Goal: Task Accomplishment & Management: Use online tool/utility

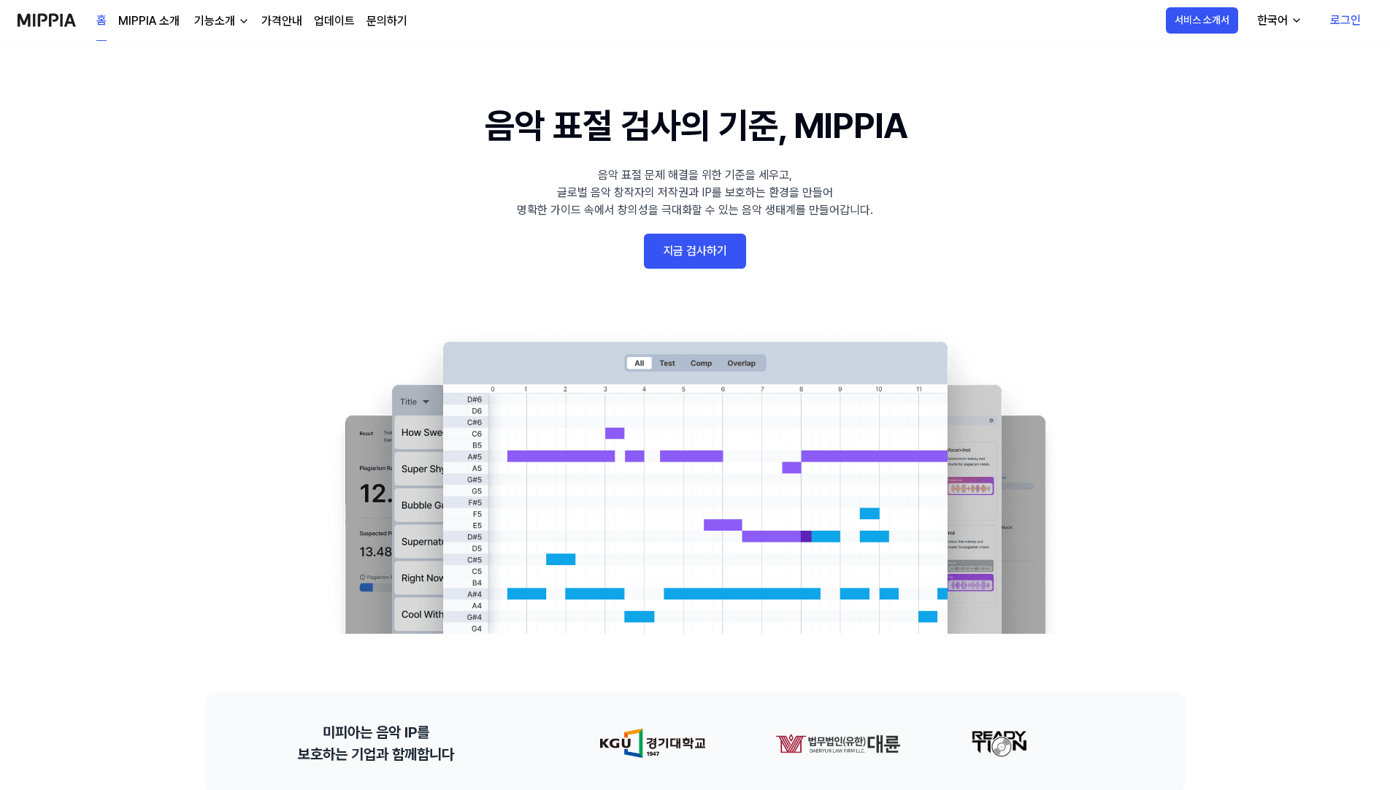
click at [687, 253] on link "지금 검사하기" at bounding box center [695, 251] width 102 height 35
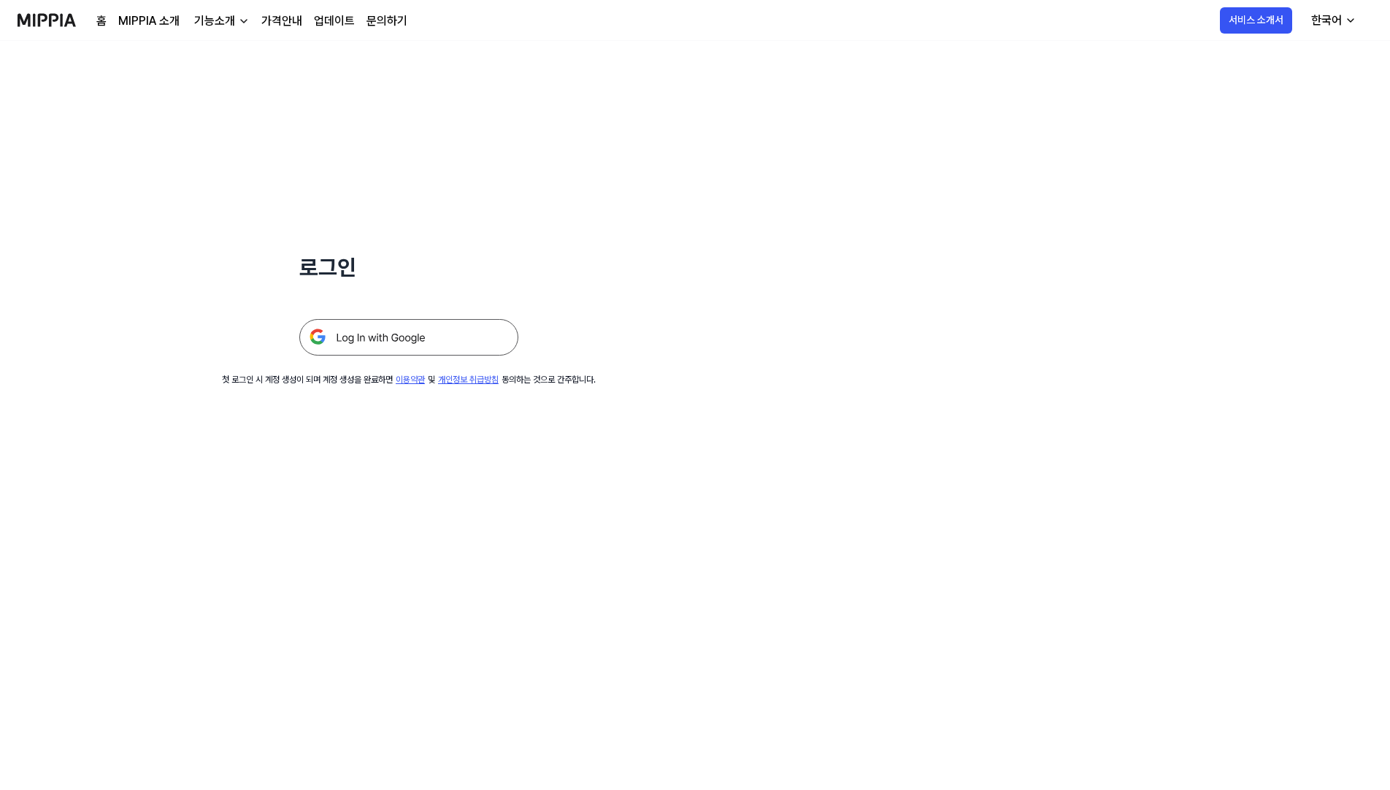
click at [353, 339] on img at bounding box center [408, 337] width 219 height 36
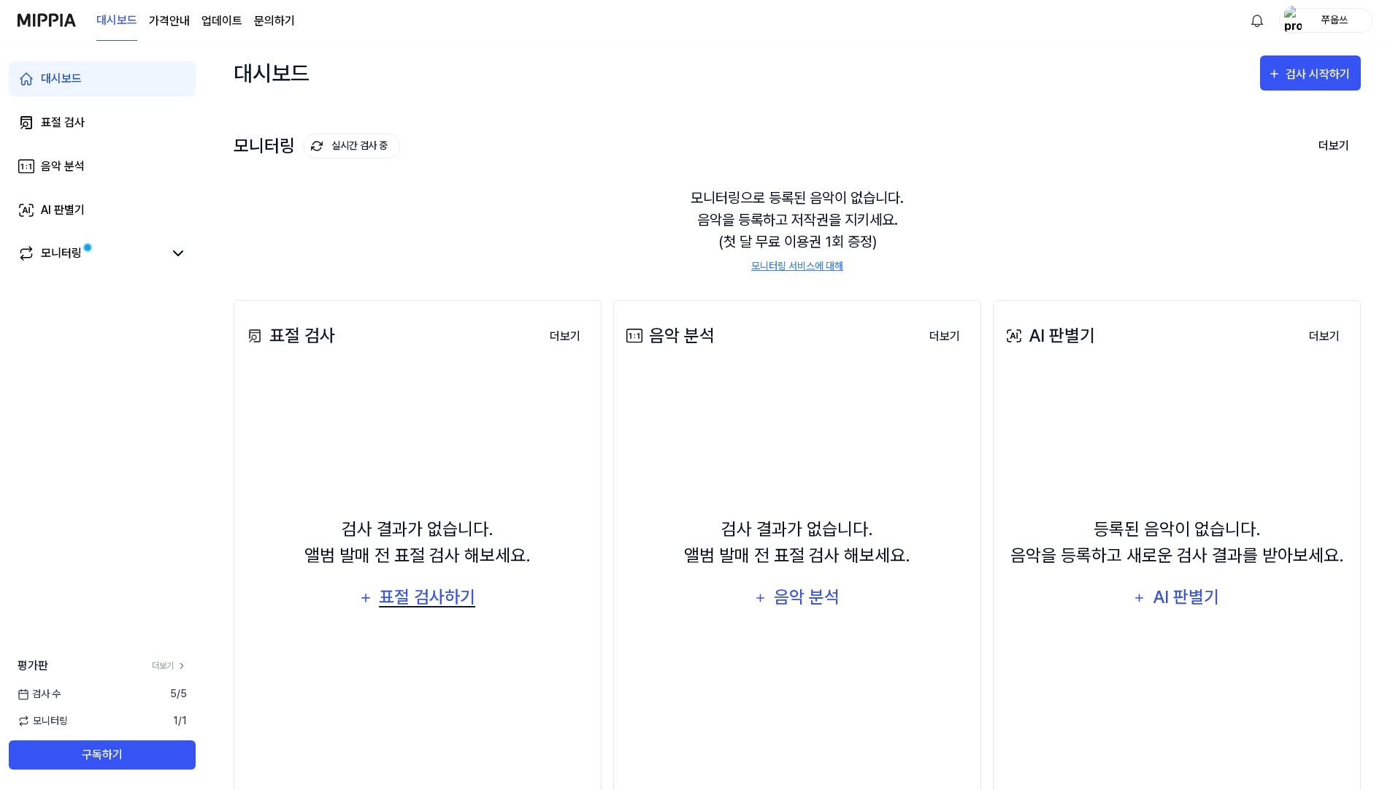
click at [422, 592] on div "표절 검사하기" at bounding box center [426, 597] width 99 height 28
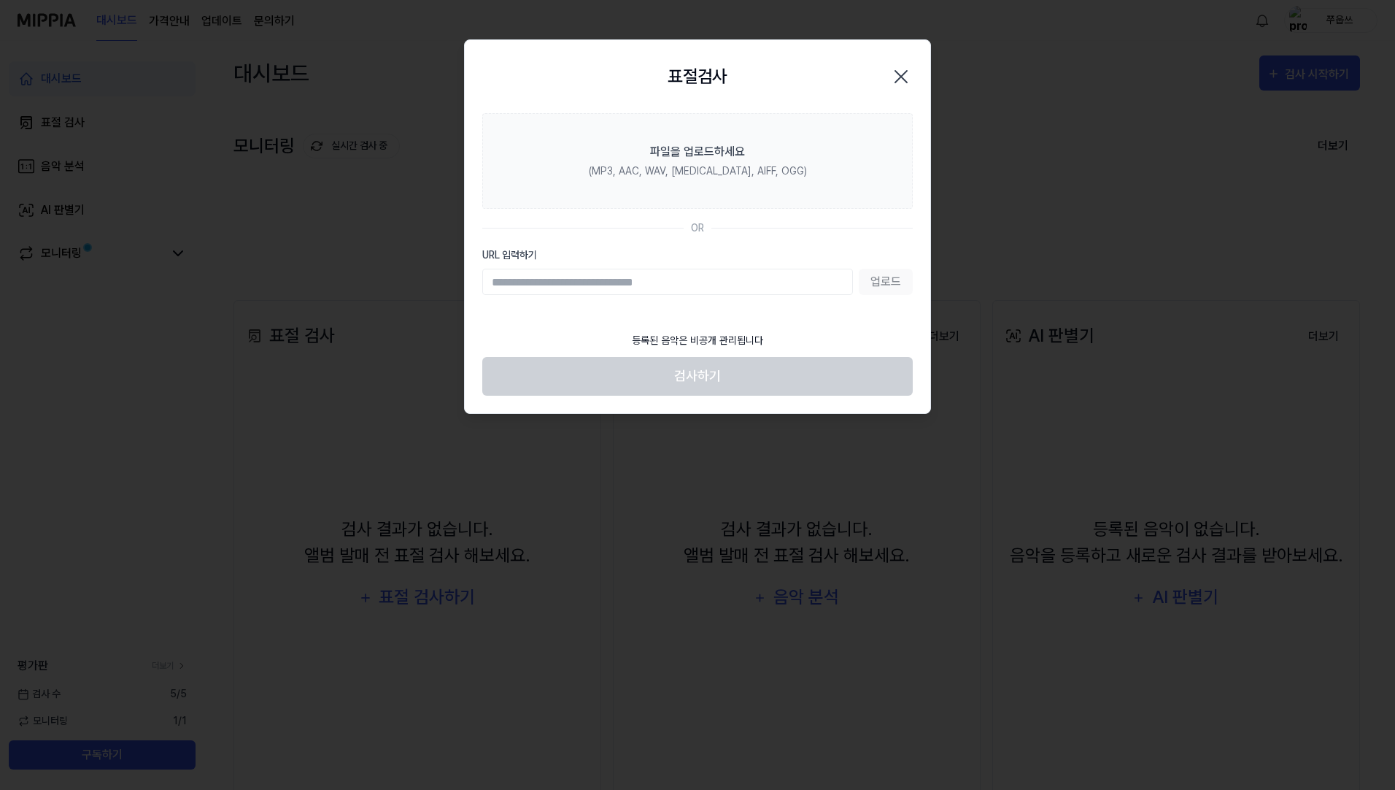
click at [576, 285] on input "URL 입력하기" at bounding box center [667, 282] width 371 height 26
type input "**********"
click at [896, 271] on button "업로드" at bounding box center [886, 282] width 54 height 26
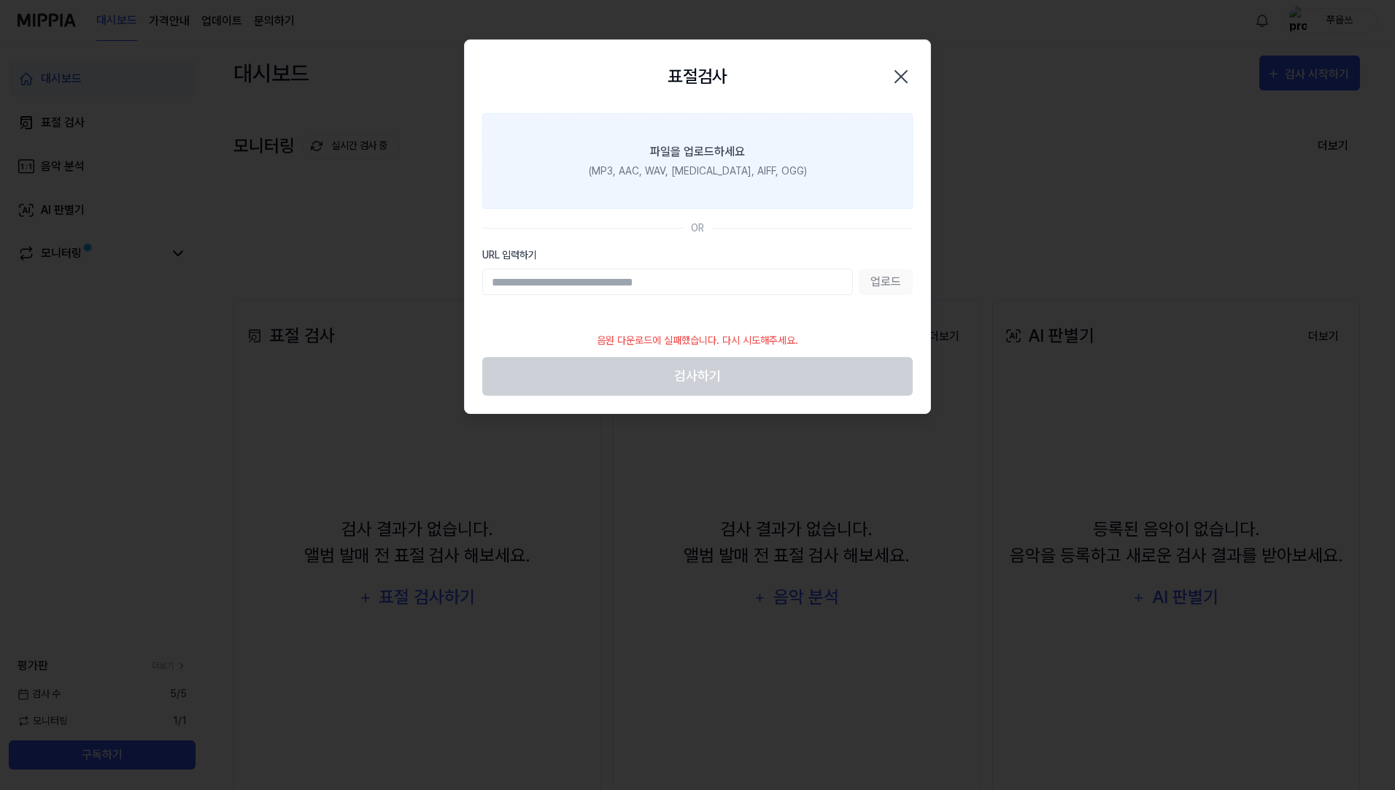
click at [706, 150] on div "파일을 업로드하세요" at bounding box center [697, 152] width 95 height 18
click at [0, 0] on input "파일을 업로드하세요 (MP3, AAC, WAV, FLAC, AIFF, OGG)" at bounding box center [0, 0] width 0 height 0
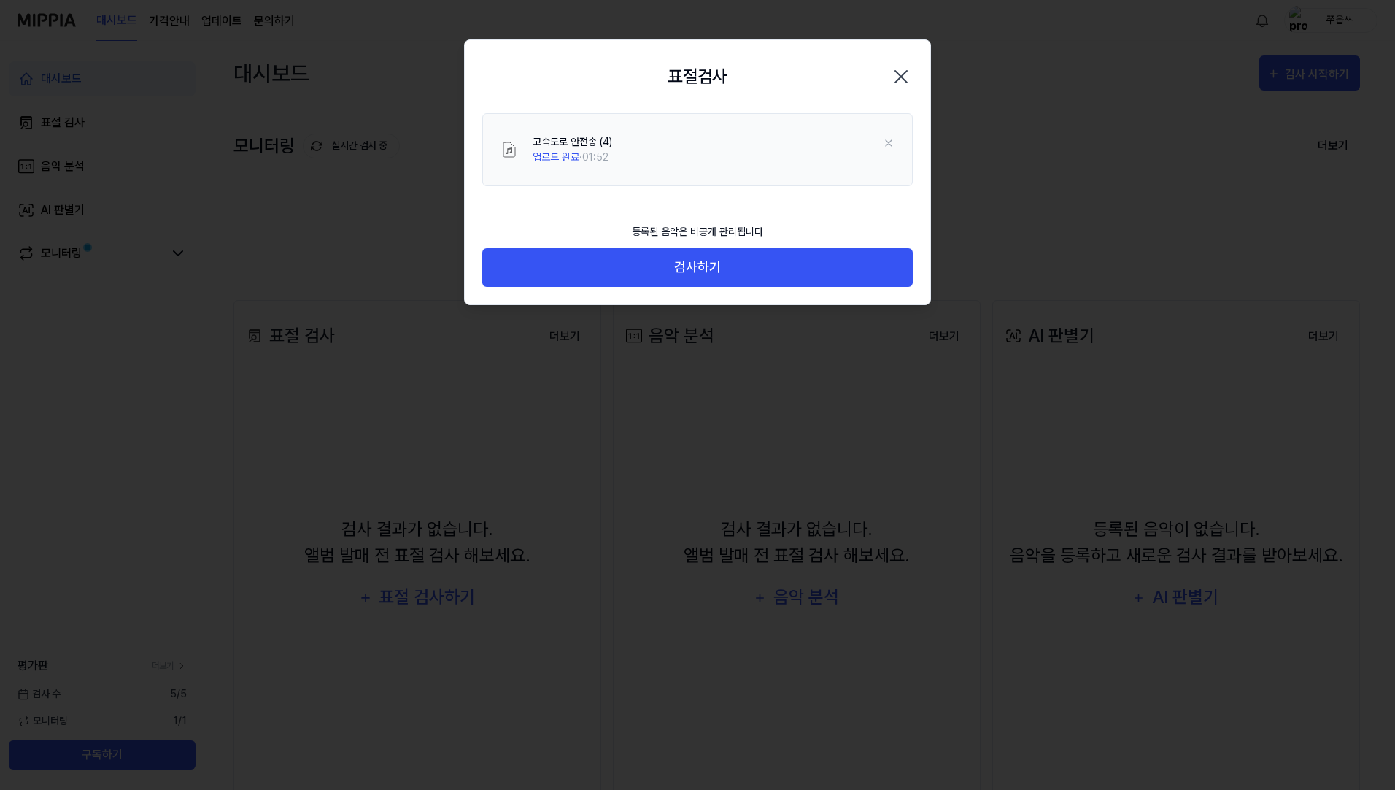
click at [902, 77] on icon "button" at bounding box center [901, 77] width 12 height 12
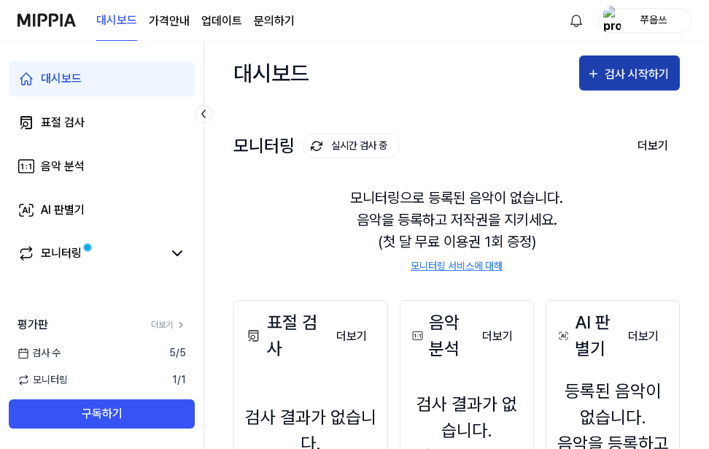
click at [616, 74] on div "검사 시작하기" at bounding box center [639, 74] width 68 height 19
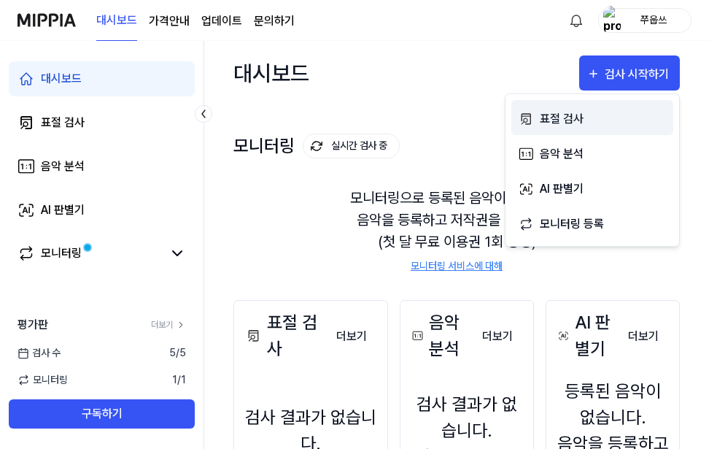
click at [560, 119] on div "표절 검사" at bounding box center [603, 118] width 127 height 19
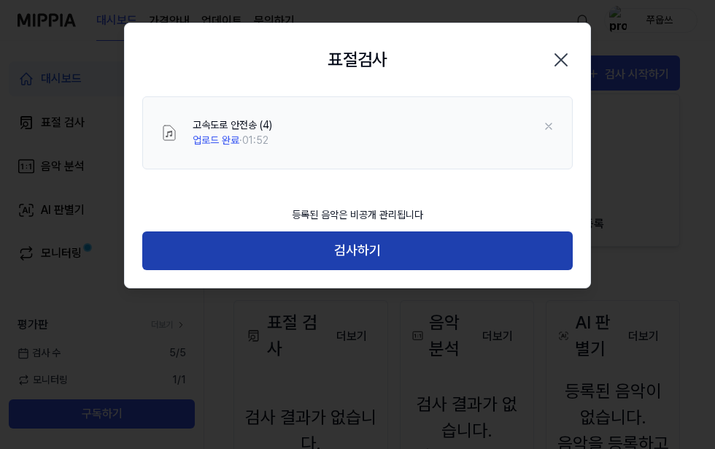
click at [380, 248] on button "검사하기" at bounding box center [357, 250] width 431 height 39
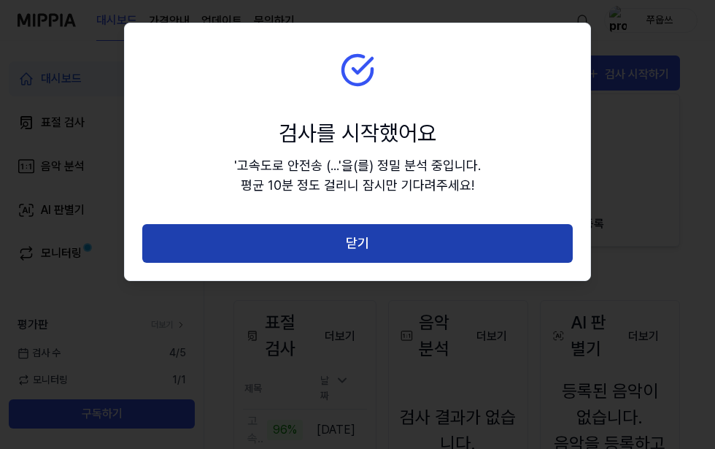
click at [371, 250] on button "닫기" at bounding box center [357, 243] width 431 height 39
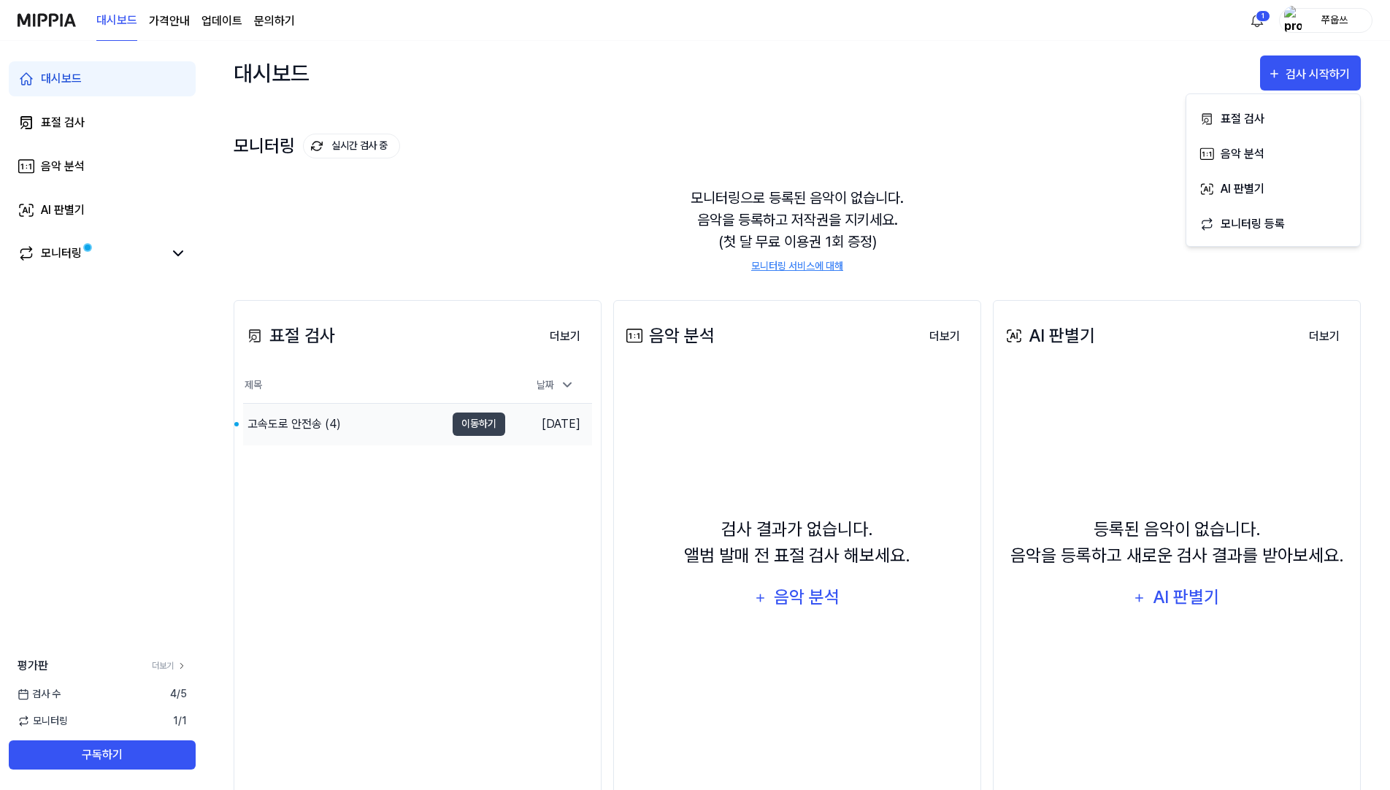
click at [305, 423] on div "고속도로 안전송 (4)" at bounding box center [293, 424] width 93 height 18
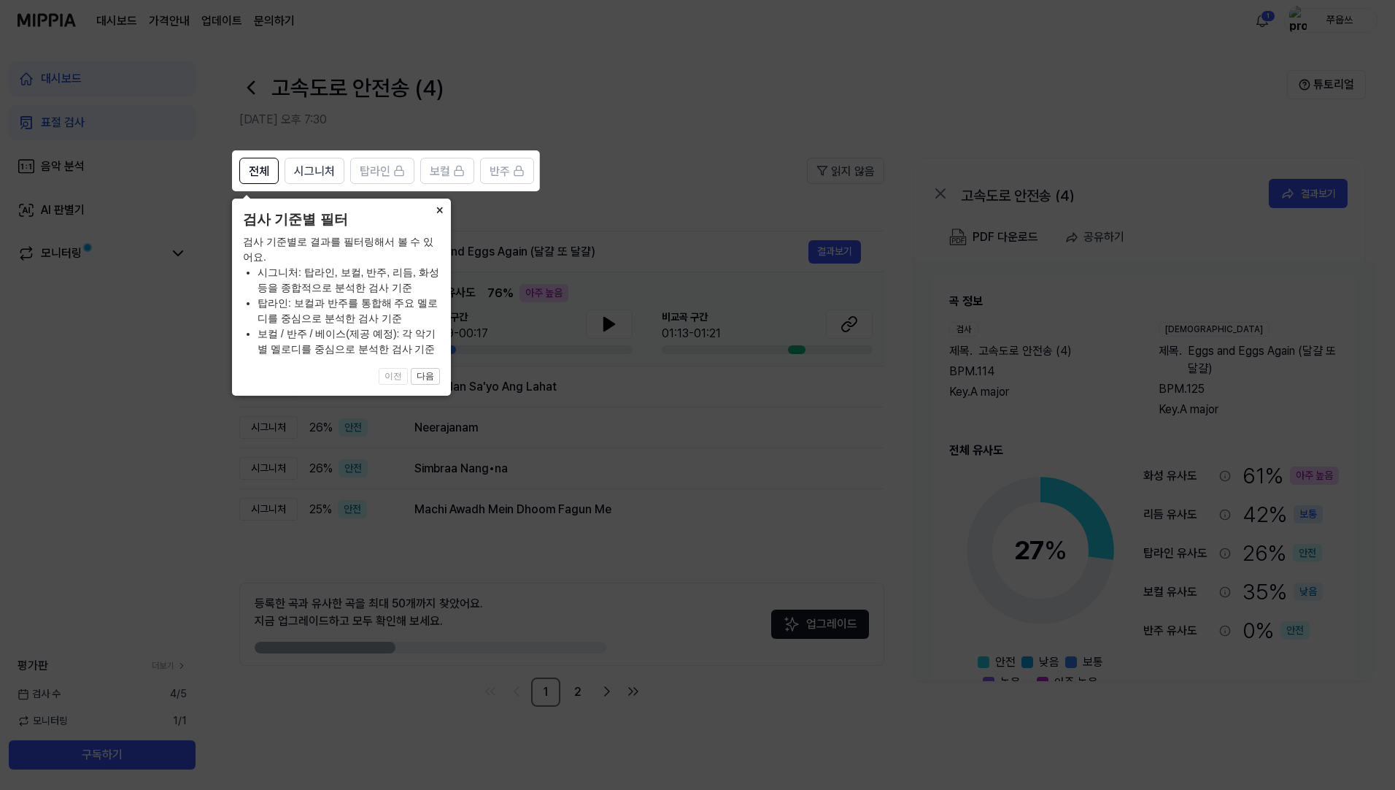
click at [439, 210] on button "×" at bounding box center [439, 209] width 23 height 20
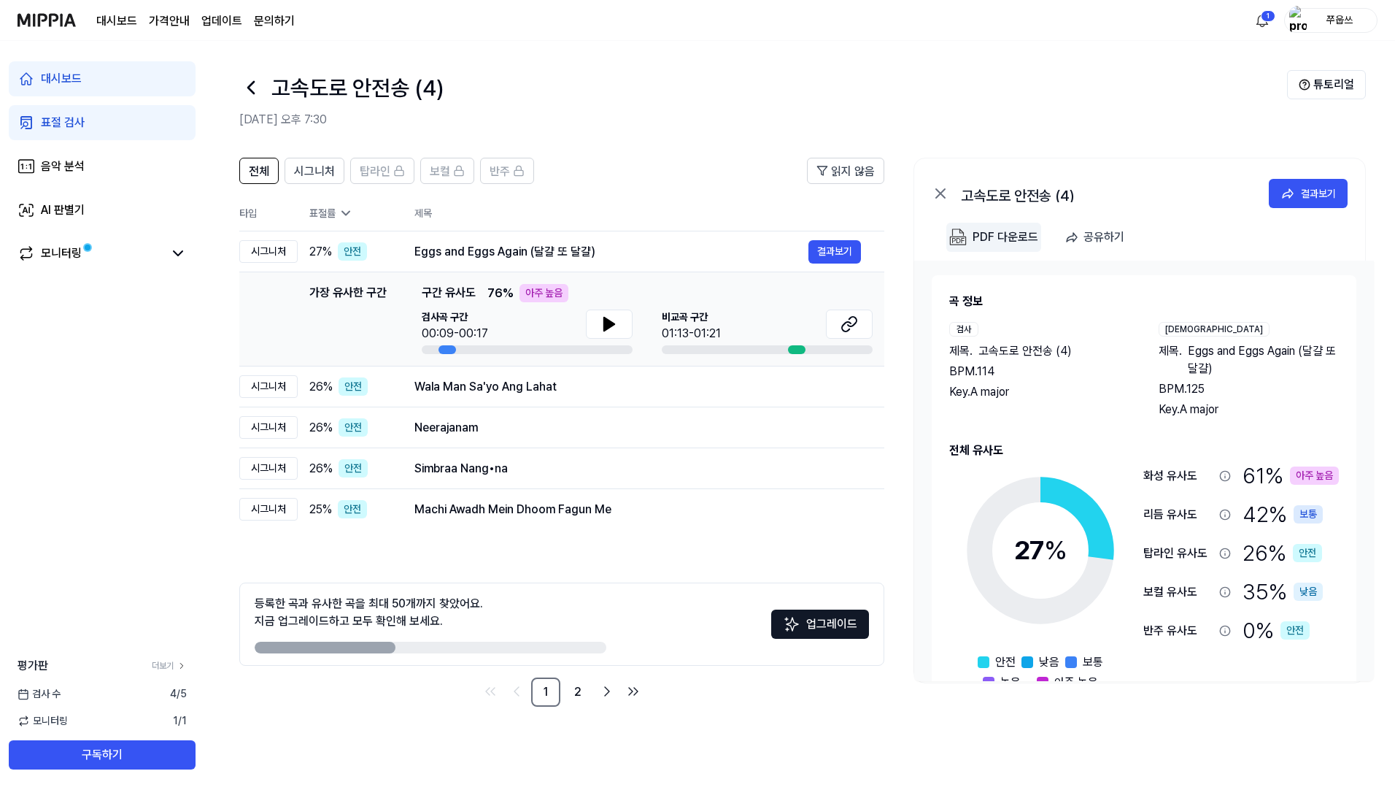
click at [989, 237] on div "PDF 다운로드" at bounding box center [1006, 237] width 66 height 19
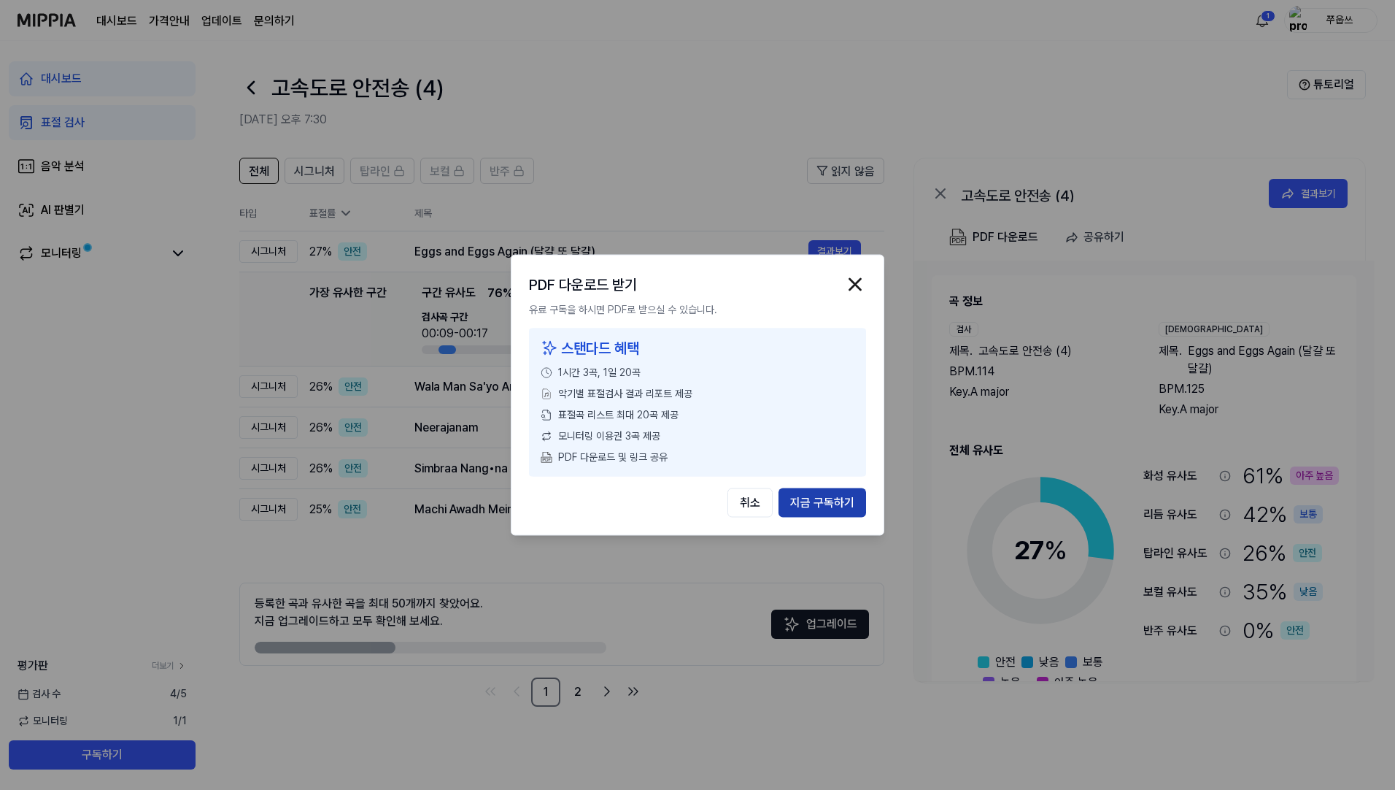
click at [825, 501] on button "지금 구독하기" at bounding box center [823, 502] width 88 height 29
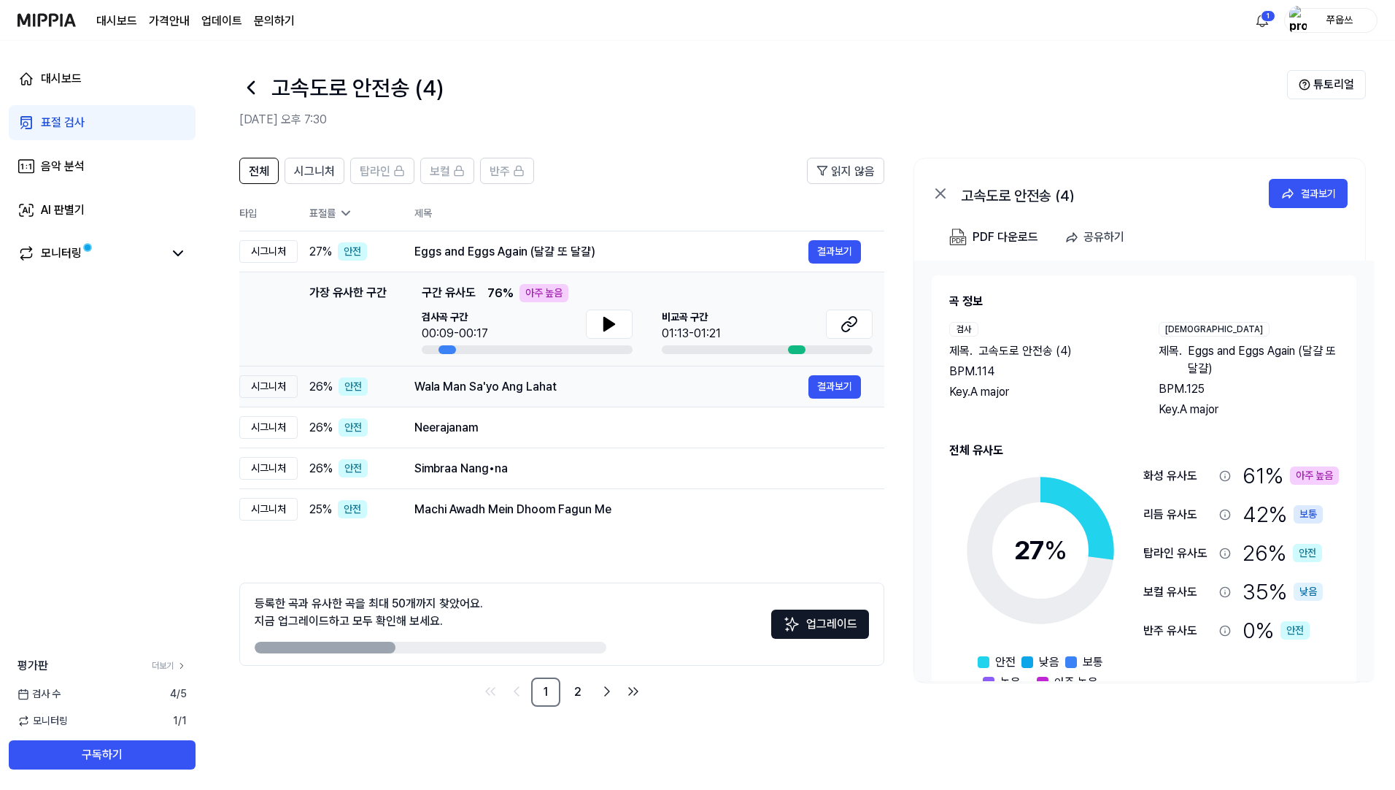
click at [653, 398] on td "Wala Man Sa'yo Ang Lahat 결과보기" at bounding box center [637, 386] width 493 height 41
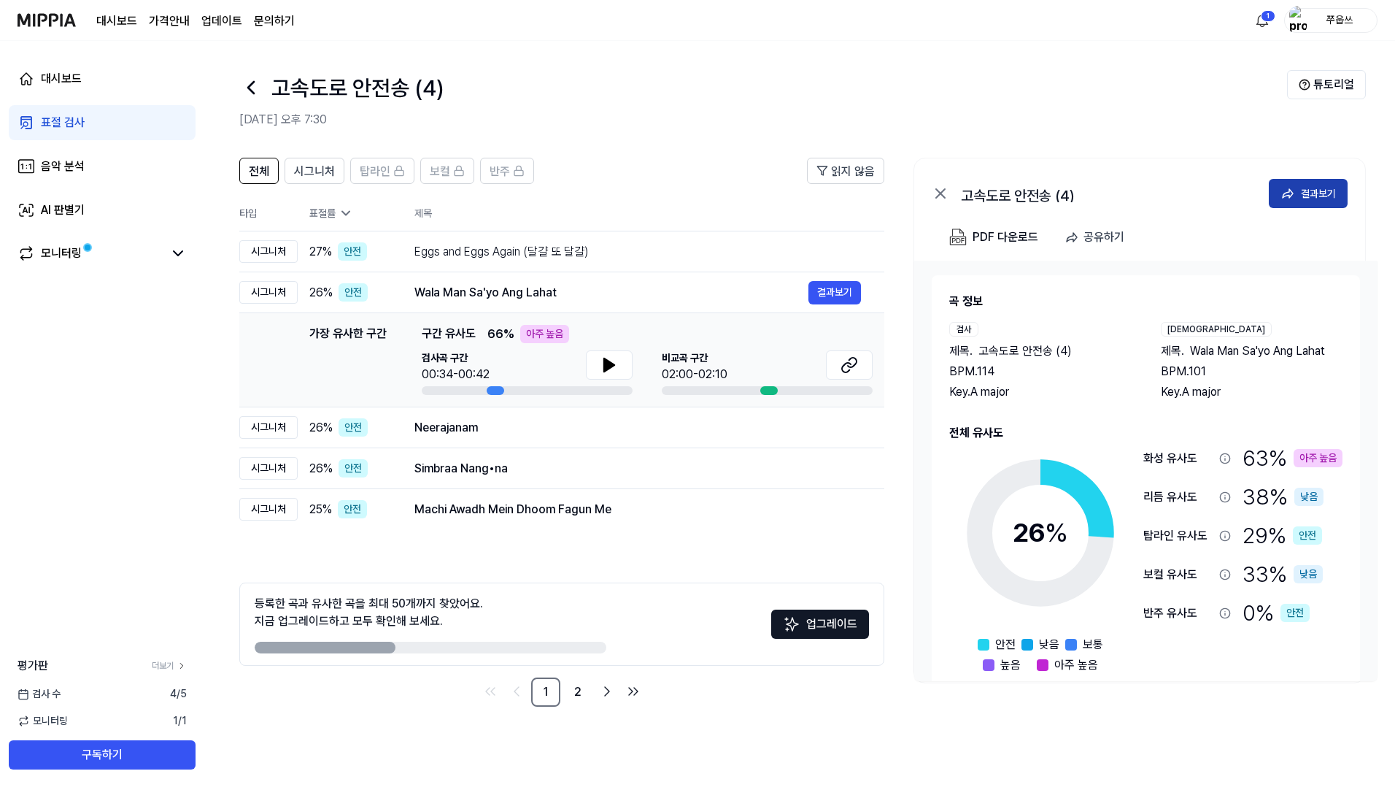
click at [1305, 188] on div "결과보기" at bounding box center [1318, 193] width 35 height 16
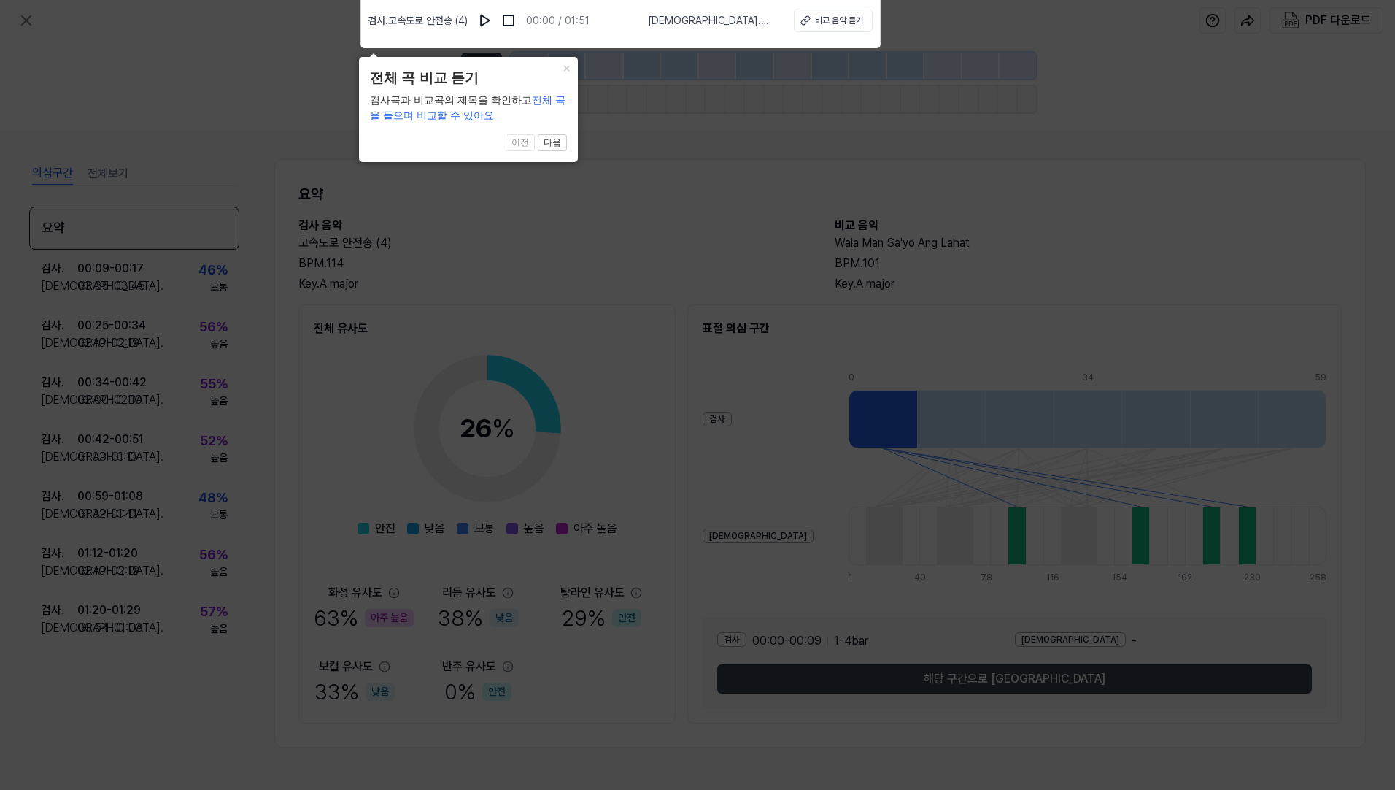
click at [706, 181] on icon at bounding box center [697, 391] width 1395 height 797
